Goal: Task Accomplishment & Management: Manage account settings

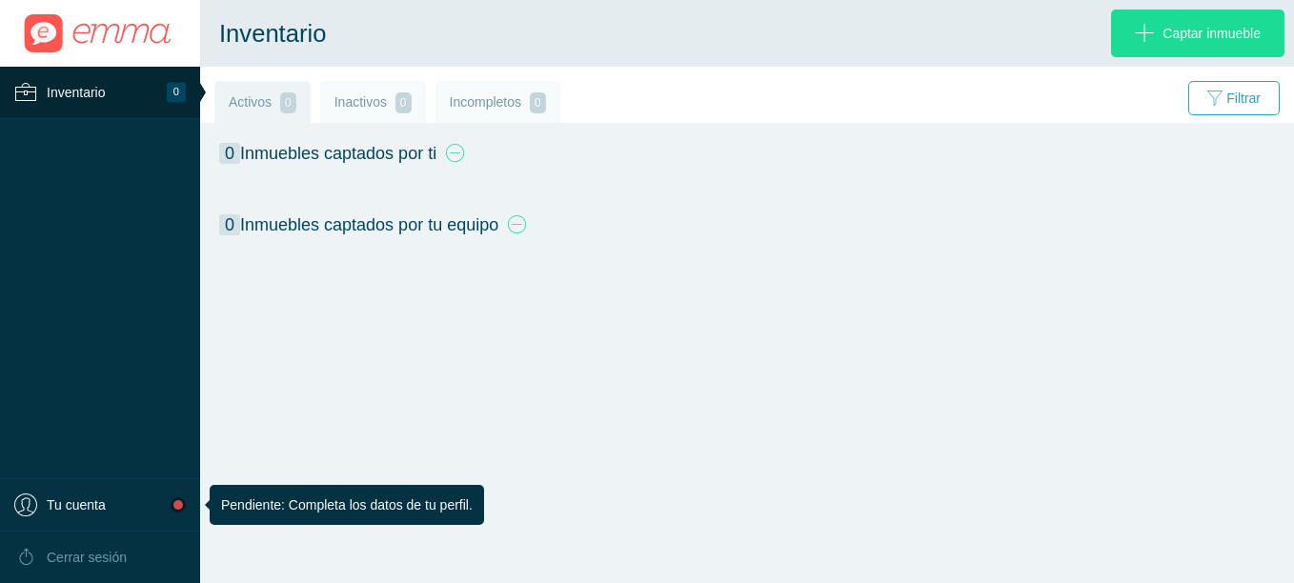
click at [67, 506] on span "Tu cuenta" at bounding box center [76, 504] width 59 height 23
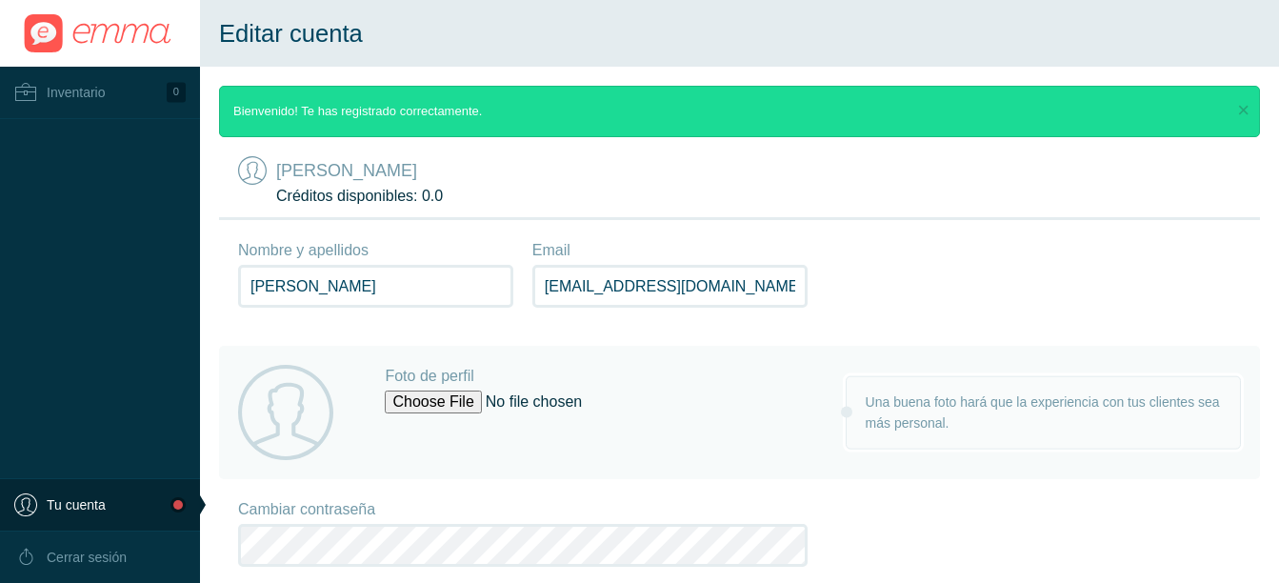
click at [421, 400] on input "Foto de perfil" at bounding box center [596, 402] width 422 height 23
type input "C:\fakepath\Foto [PERSON_NAME].jpg"
click at [411, 411] on input "Foto de perfil" at bounding box center [596, 402] width 422 height 23
click at [280, 396] on icon at bounding box center [285, 412] width 95 height 95
drag, startPoint x: 263, startPoint y: 506, endPoint x: 919, endPoint y: 278, distance: 694.7
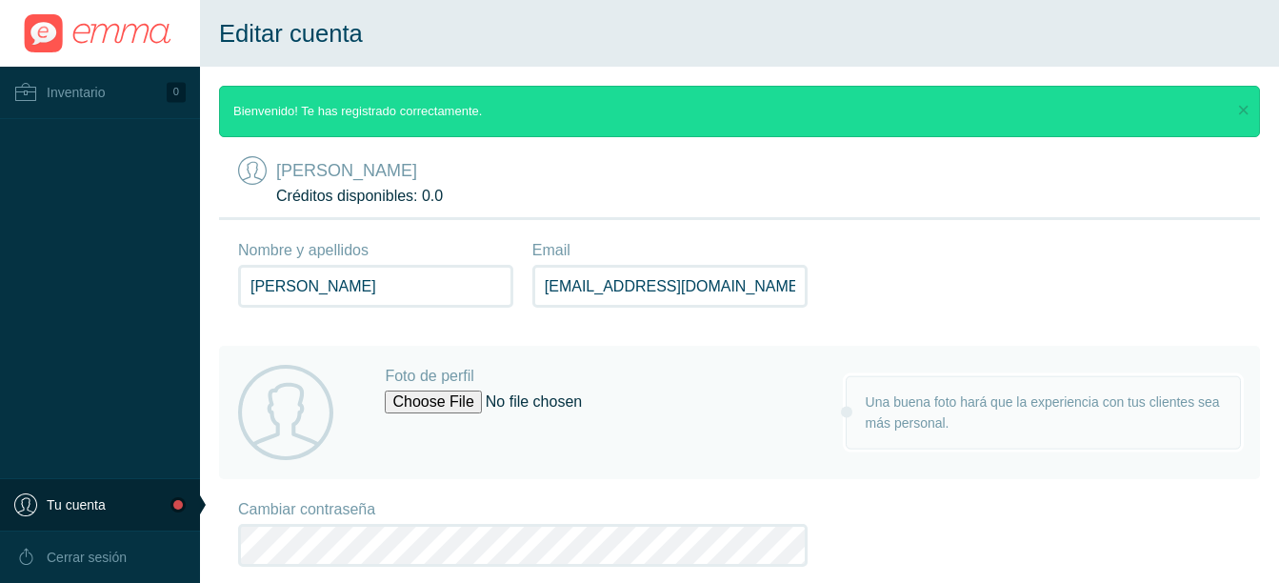
click at [919, 278] on div "Nombre y apellidos [PERSON_NAME] Email [EMAIL_ADDRESS][DOMAIN_NAME]" at bounding box center [739, 283] width 1041 height 126
click at [408, 372] on label "Foto de perfil" at bounding box center [596, 376] width 422 height 23
click at [408, 391] on input "Foto de perfil" at bounding box center [596, 402] width 422 height 23
type input "C:\fakepath\Foto [PERSON_NAME].jpg"
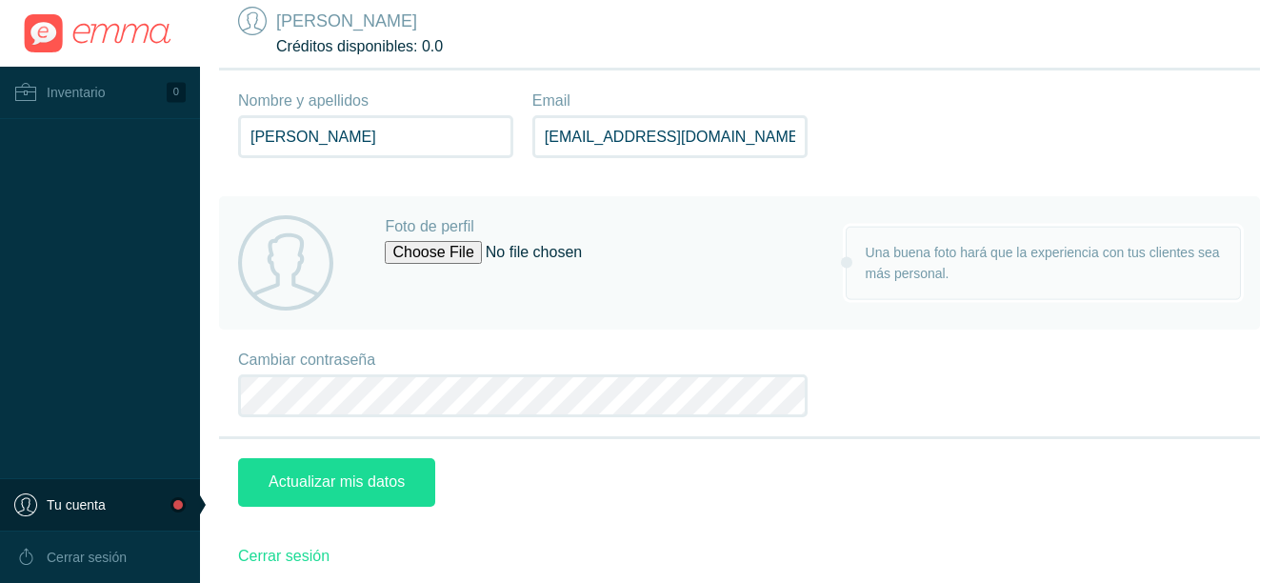
scroll to position [151, 0]
click at [595, 249] on input "Foto de perfil" at bounding box center [596, 250] width 422 height 23
click at [290, 249] on icon at bounding box center [285, 260] width 95 height 95
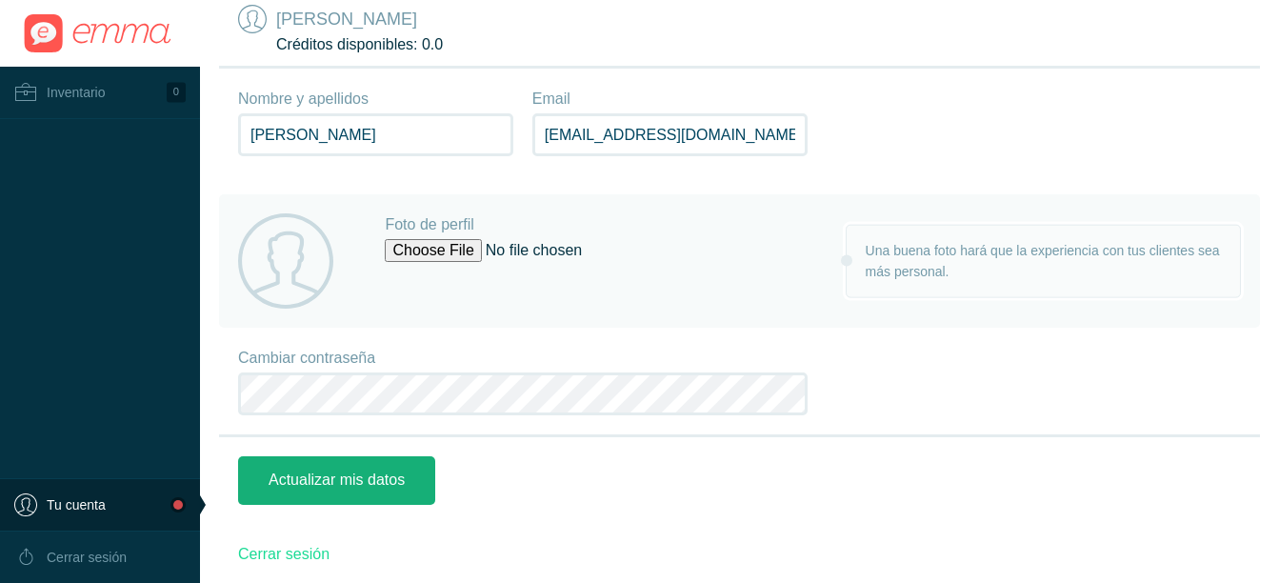
click at [296, 482] on input "Actualizar mis datos" at bounding box center [336, 480] width 197 height 49
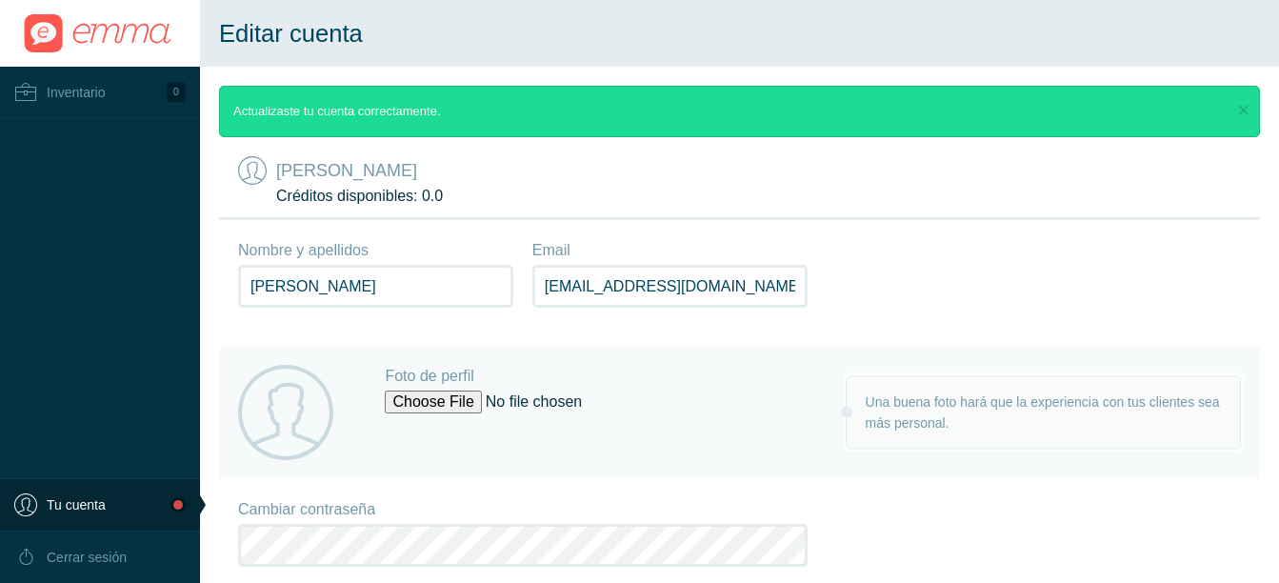
scroll to position [156, 0]
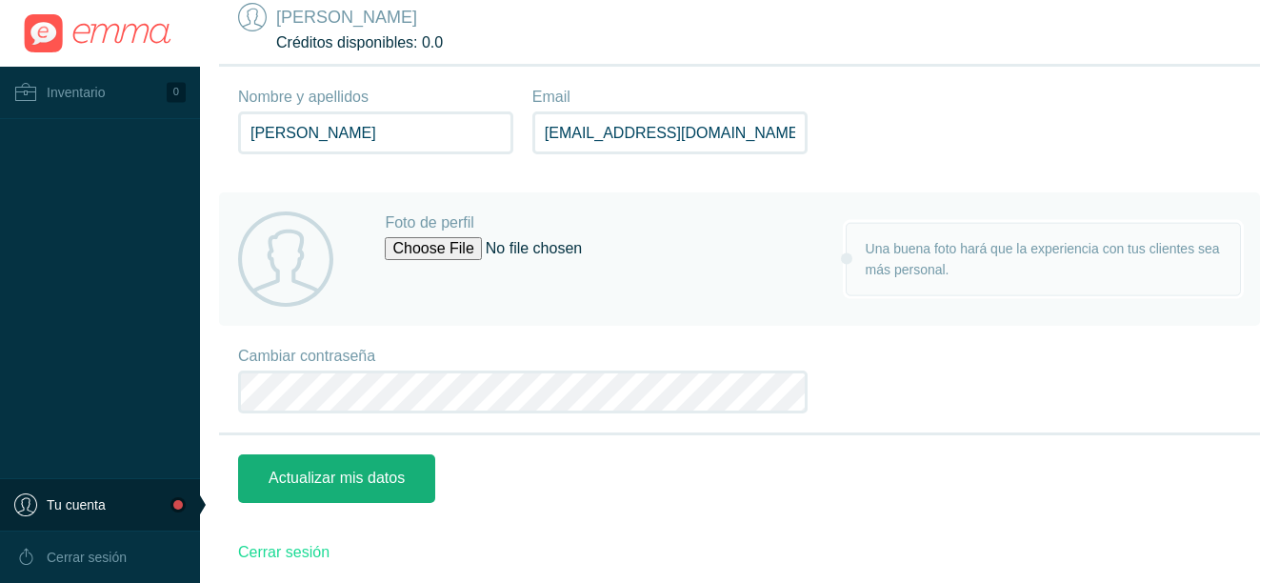
click at [315, 475] on input "Actualizar mis datos" at bounding box center [336, 478] width 197 height 49
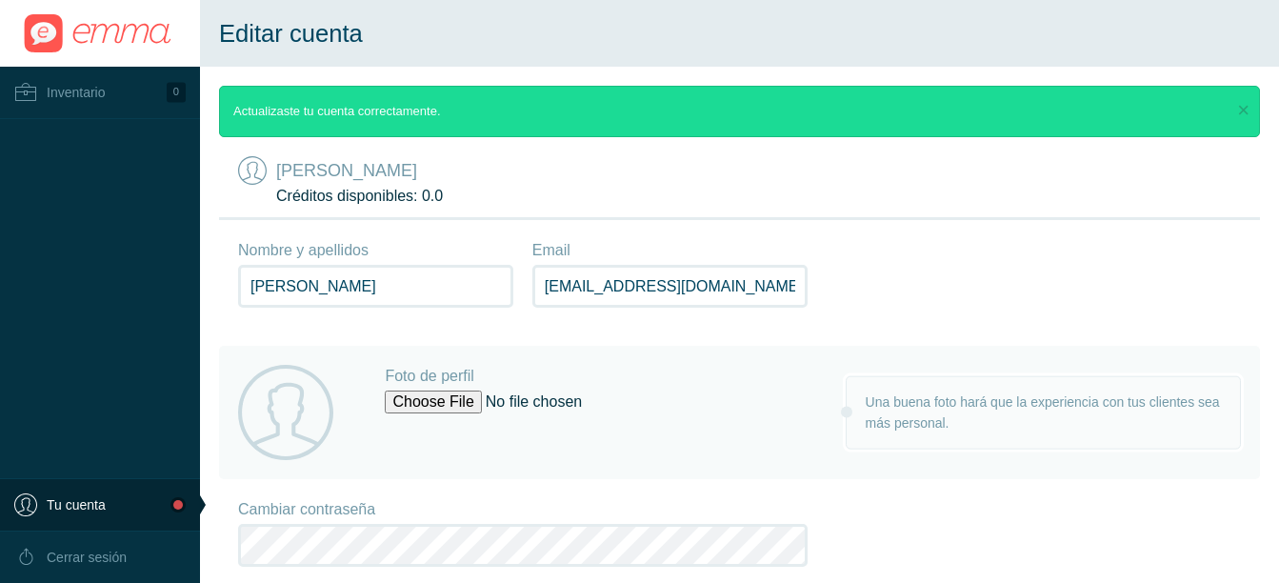
click at [436, 295] on input "[PERSON_NAME]" at bounding box center [375, 286] width 275 height 43
click at [740, 288] on input "[EMAIL_ADDRESS][DOMAIN_NAME]" at bounding box center [669, 286] width 275 height 43
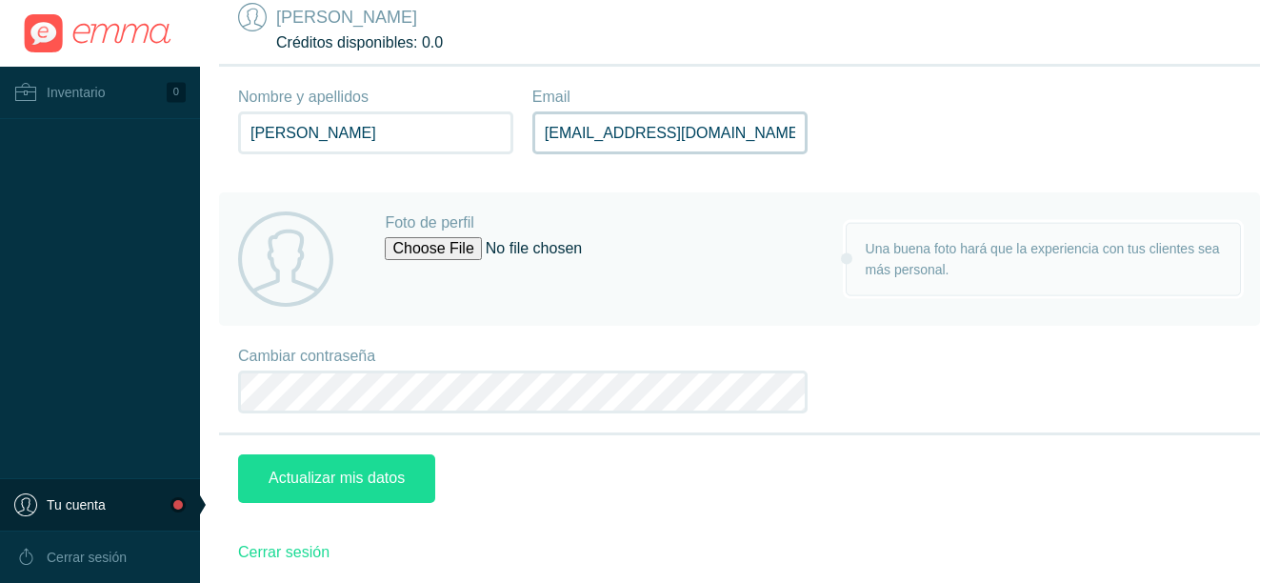
scroll to position [156, 0]
click at [851, 263] on div "Una buena foto hará que la experiencia con tus clientes sea más personal." at bounding box center [1043, 259] width 395 height 73
click at [866, 255] on div "Una buena foto hará que la experiencia con tus clientes sea más personal." at bounding box center [1043, 259] width 355 height 43
click at [278, 259] on icon at bounding box center [285, 258] width 95 height 95
drag, startPoint x: 278, startPoint y: 259, endPoint x: 917, endPoint y: 358, distance: 646.8
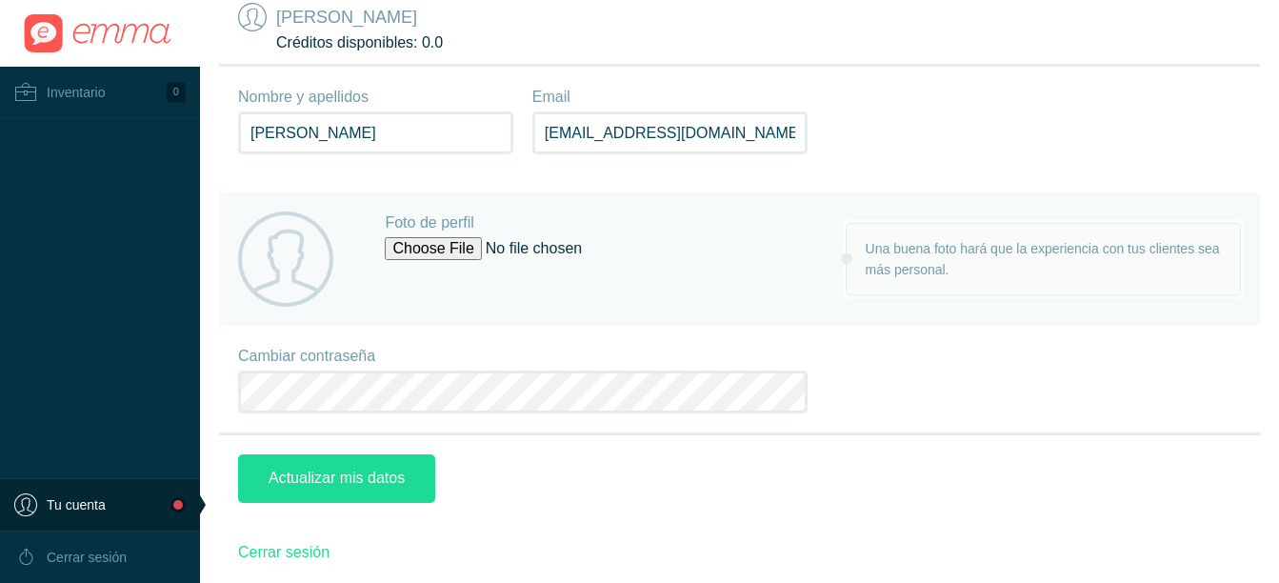
click at [917, 358] on div "Cambiar contraseña" at bounding box center [739, 381] width 1041 height 110
click at [513, 247] on input "Foto de perfil" at bounding box center [596, 248] width 422 height 23
drag, startPoint x: 682, startPoint y: 40, endPoint x: 332, endPoint y: 176, distance: 375.2
click at [332, 176] on div "Nombre y apellidos [PERSON_NAME] Email [EMAIL_ADDRESS][DOMAIN_NAME]" at bounding box center [739, 130] width 1041 height 126
